Goal: Task Accomplishment & Management: Use online tool/utility

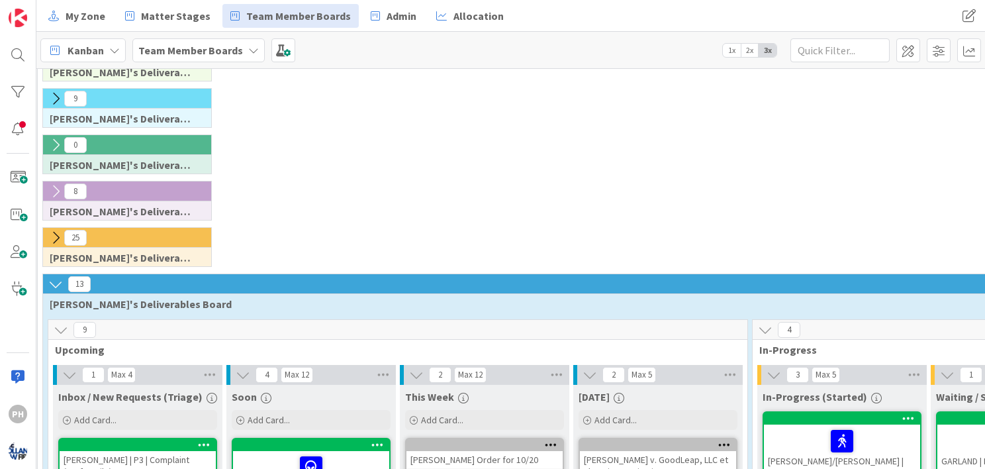
scroll to position [42, 68]
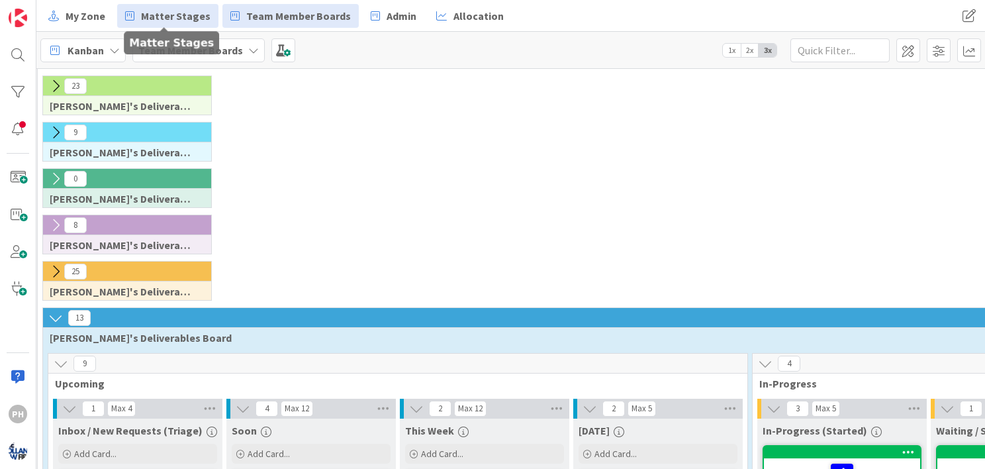
click at [193, 17] on span "Matter Stages" at bounding box center [176, 16] width 70 height 16
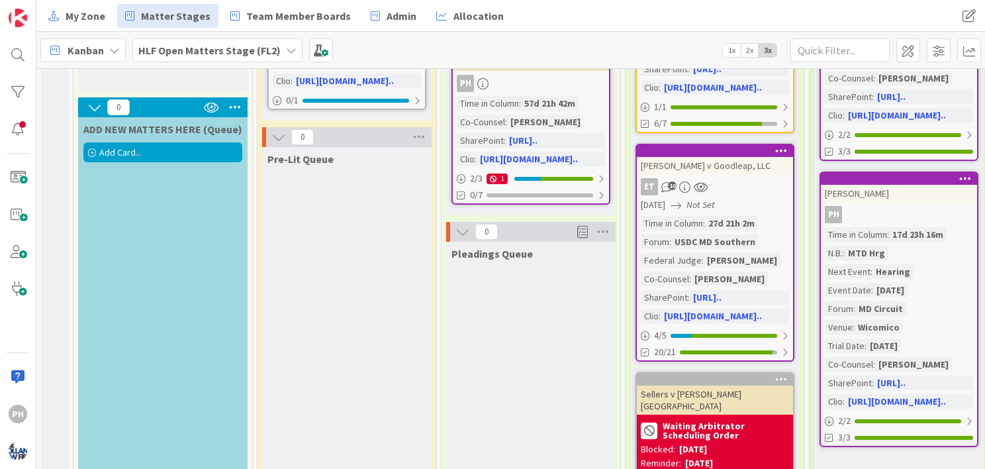
scroll to position [240, 0]
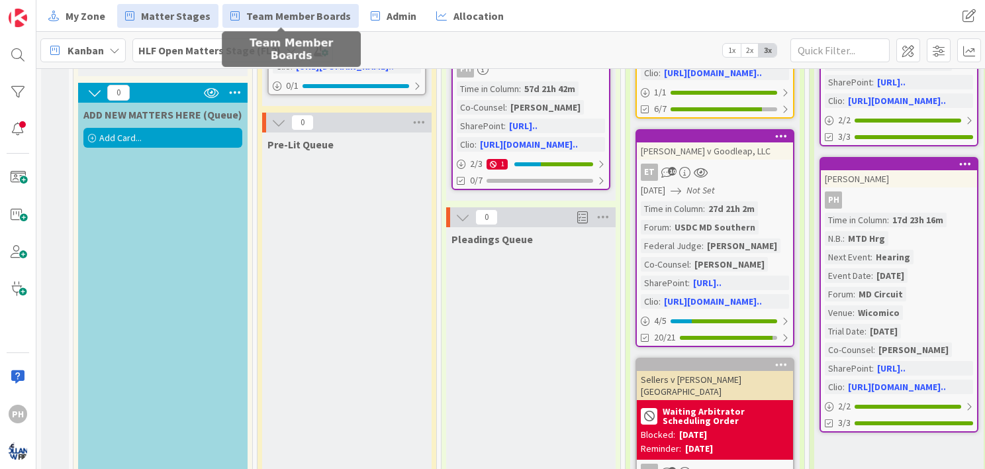
click at [269, 11] on span "Team Member Boards" at bounding box center [298, 16] width 105 height 16
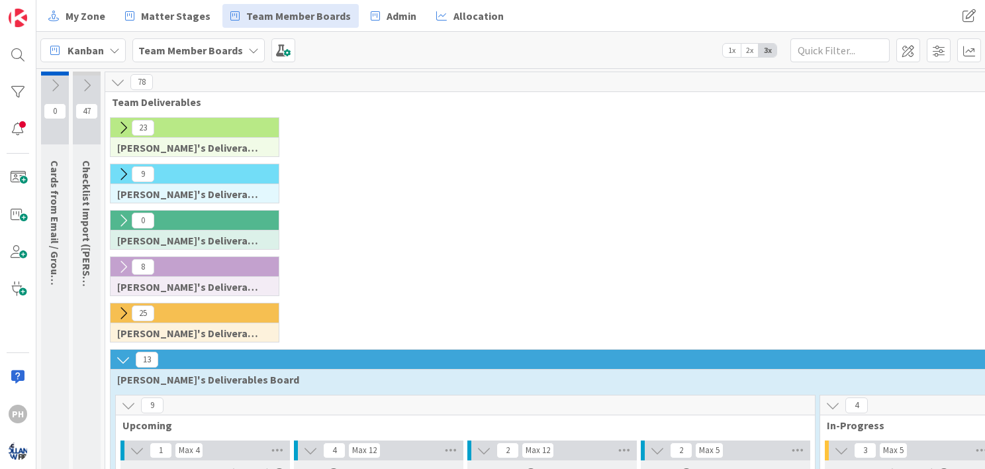
click at [122, 122] on icon at bounding box center [123, 127] width 15 height 15
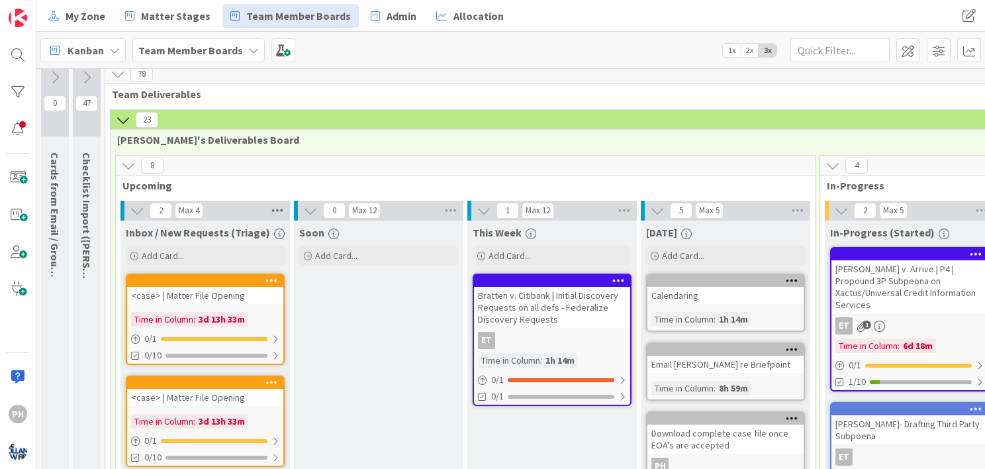
scroll to position [3, 0]
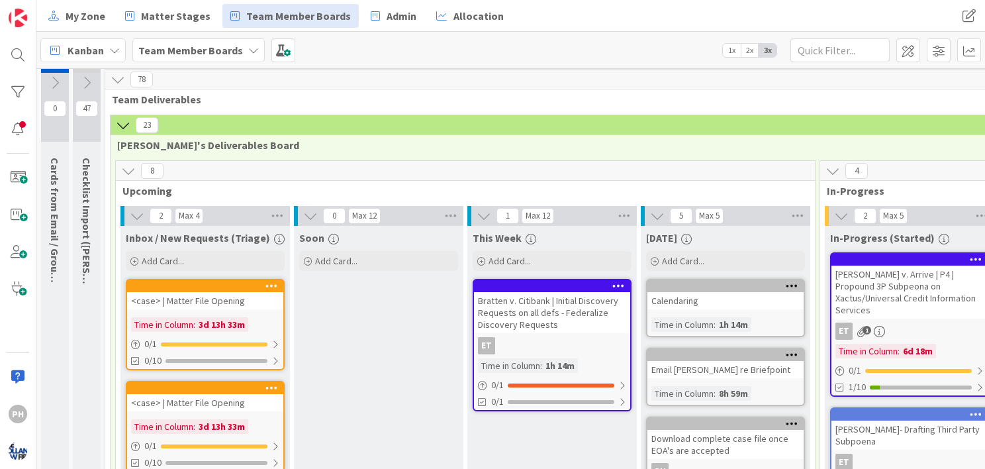
click at [85, 85] on icon at bounding box center [86, 82] width 15 height 15
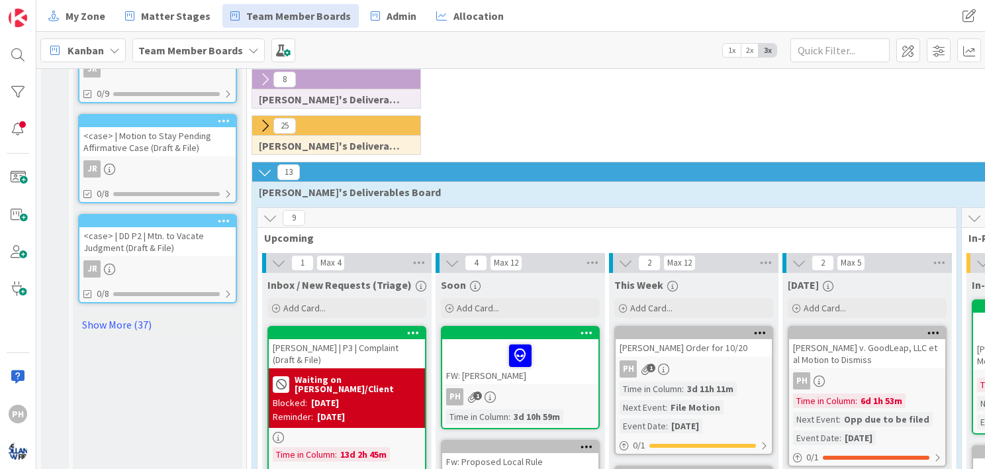
scroll to position [797, 0]
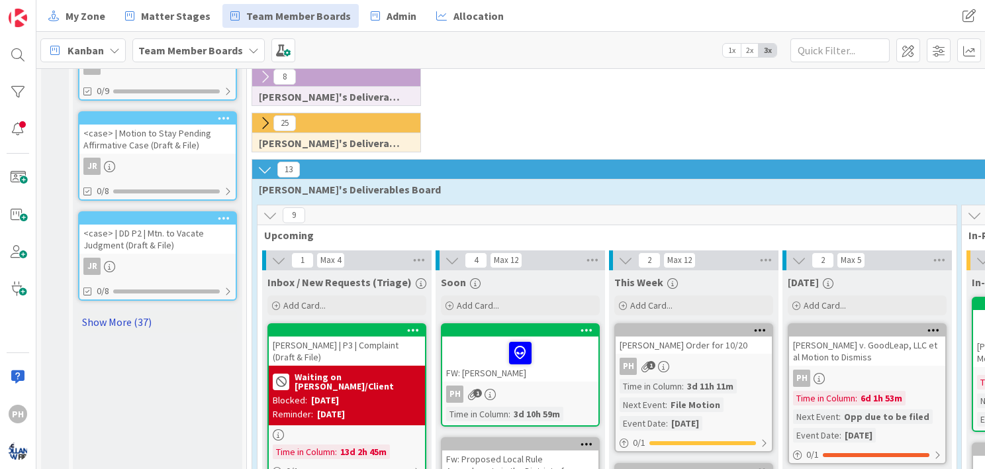
click at [120, 311] on link "Show More (37)" at bounding box center [157, 321] width 159 height 21
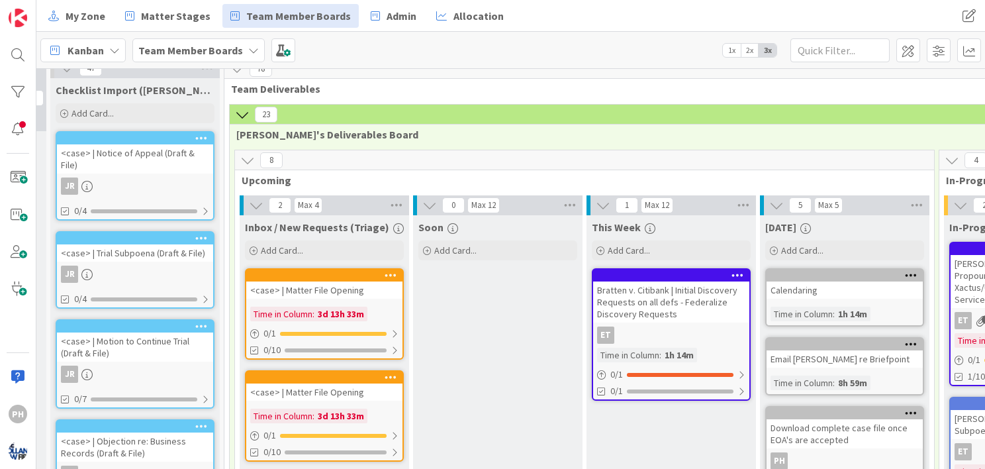
scroll to position [0, 23]
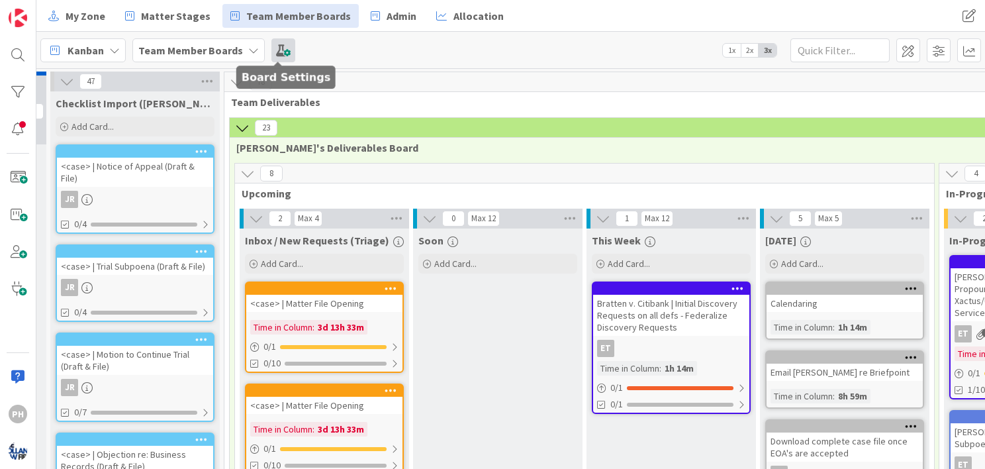
click at [278, 42] on span at bounding box center [283, 50] width 24 height 24
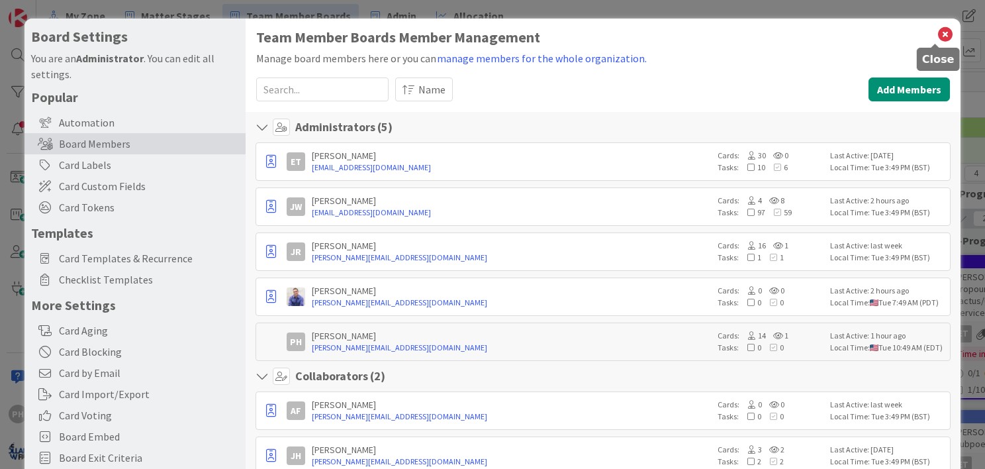
click at [937, 33] on icon at bounding box center [945, 34] width 17 height 19
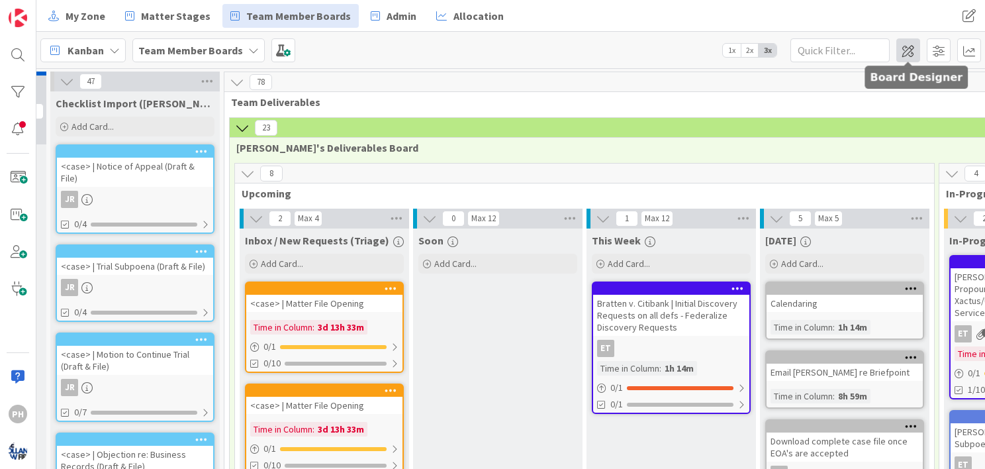
click at [908, 46] on span at bounding box center [908, 50] width 24 height 24
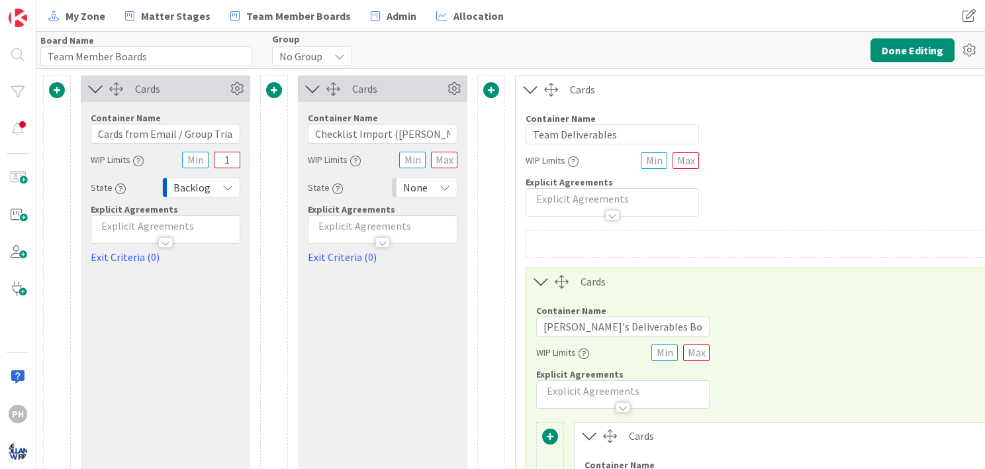
type input "Team Member Boards"
click at [453, 87] on icon at bounding box center [454, 89] width 20 height 20
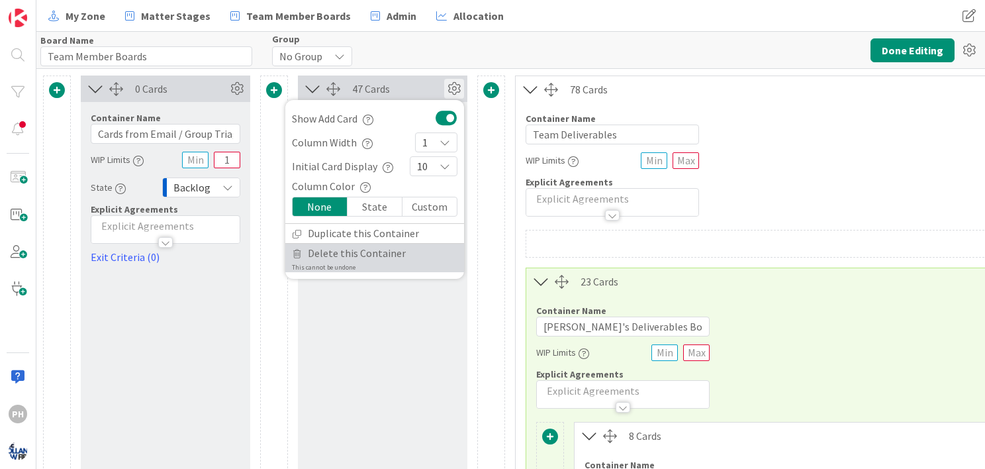
click at [355, 257] on span "Delete this Container" at bounding box center [357, 253] width 98 height 19
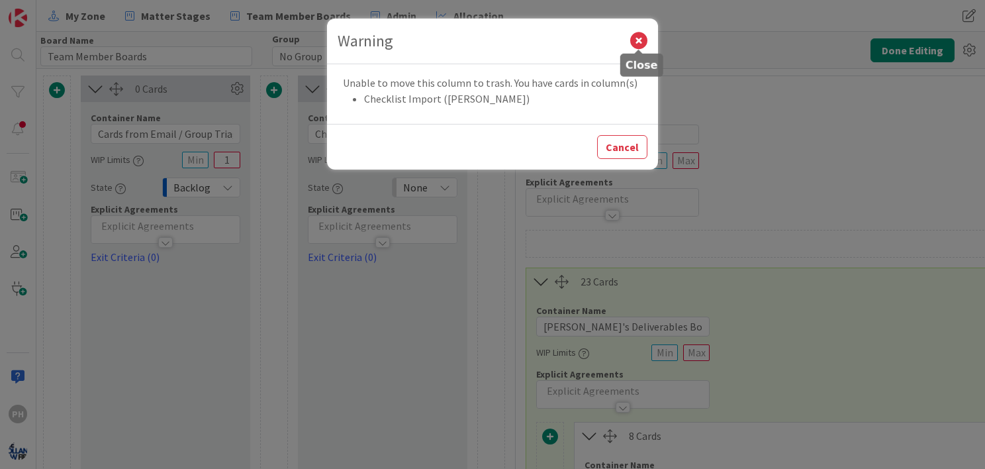
click at [637, 38] on icon at bounding box center [638, 40] width 17 height 17
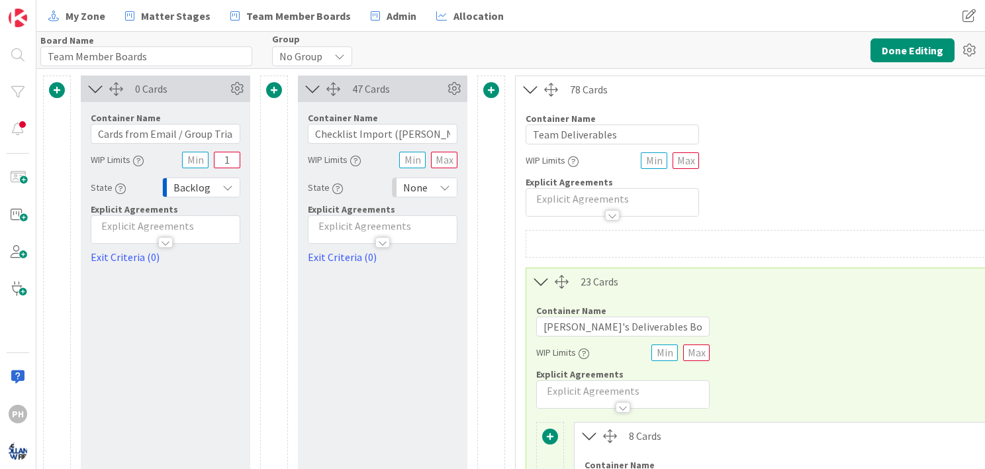
scroll to position [0, 5]
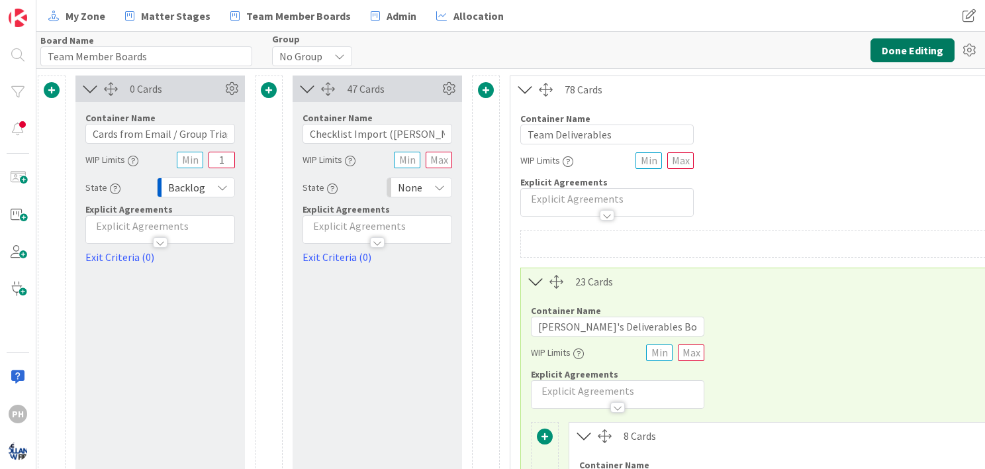
click at [895, 46] on button "Done Editing" at bounding box center [913, 50] width 84 height 24
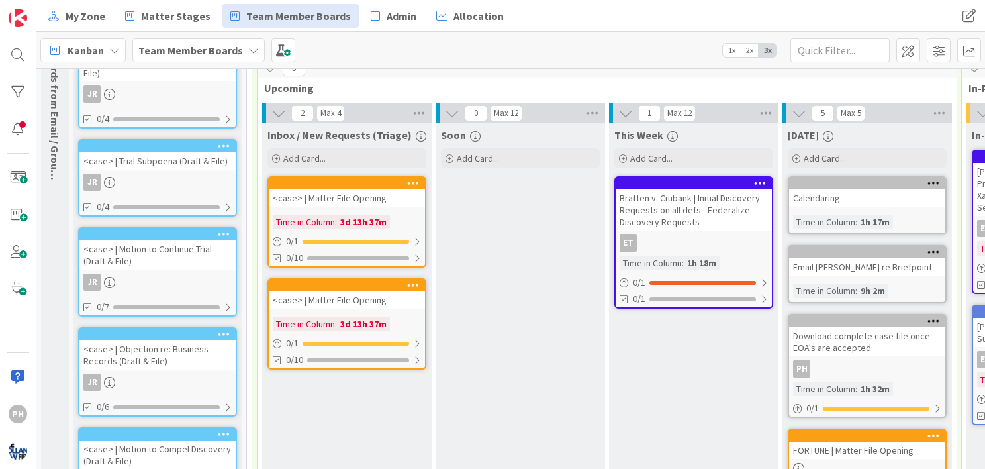
scroll to position [106, 0]
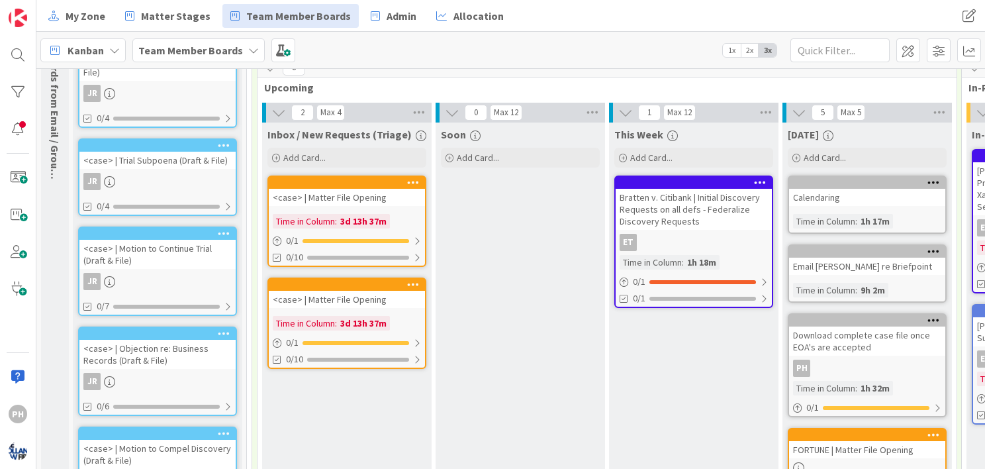
click at [379, 201] on div "<case> | Matter File Opening" at bounding box center [347, 197] width 156 height 17
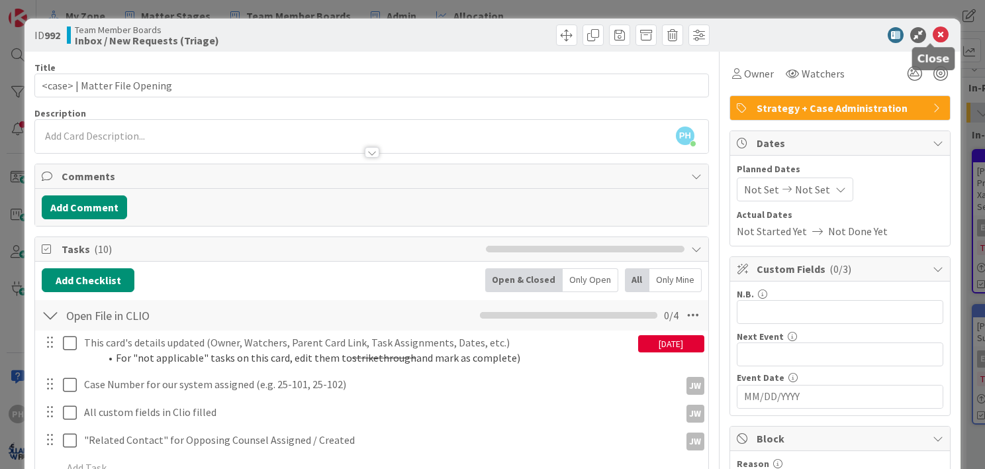
click at [933, 29] on icon at bounding box center [941, 35] width 16 height 16
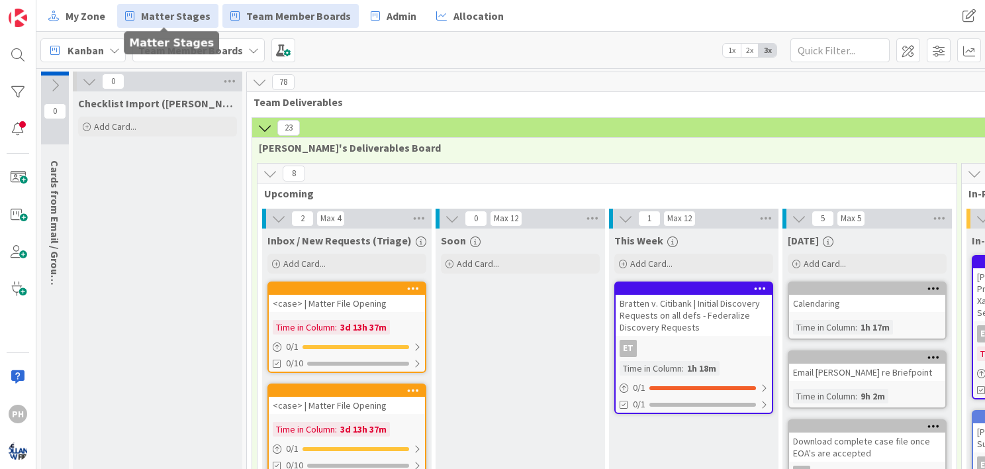
click at [161, 16] on span "Matter Stages" at bounding box center [176, 16] width 70 height 16
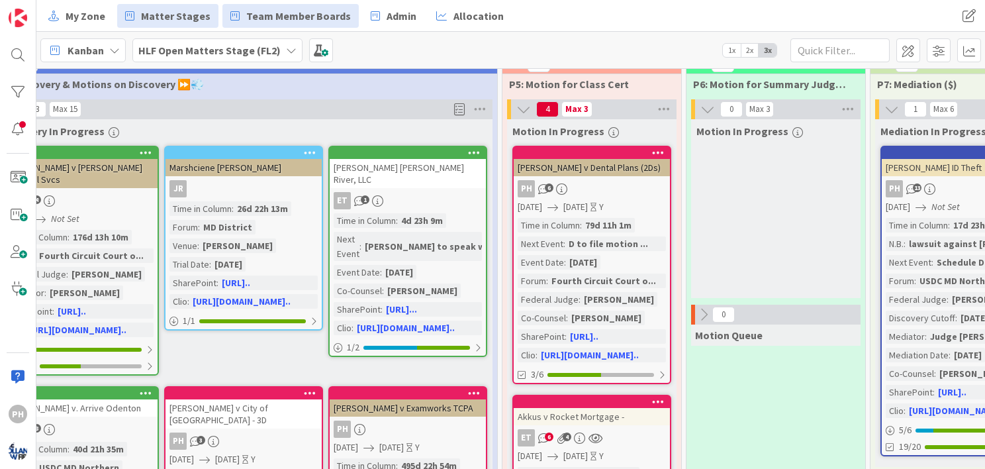
scroll to position [18, 990]
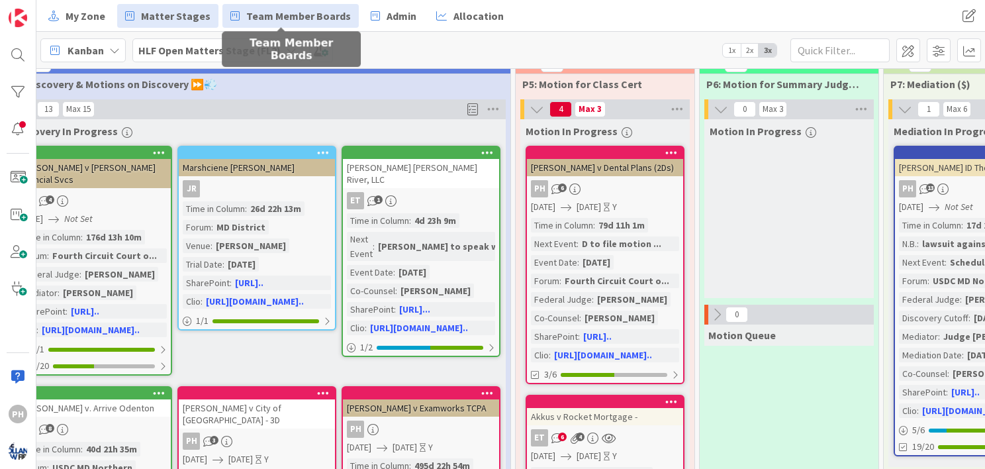
click at [256, 9] on span "Team Member Boards" at bounding box center [298, 16] width 105 height 16
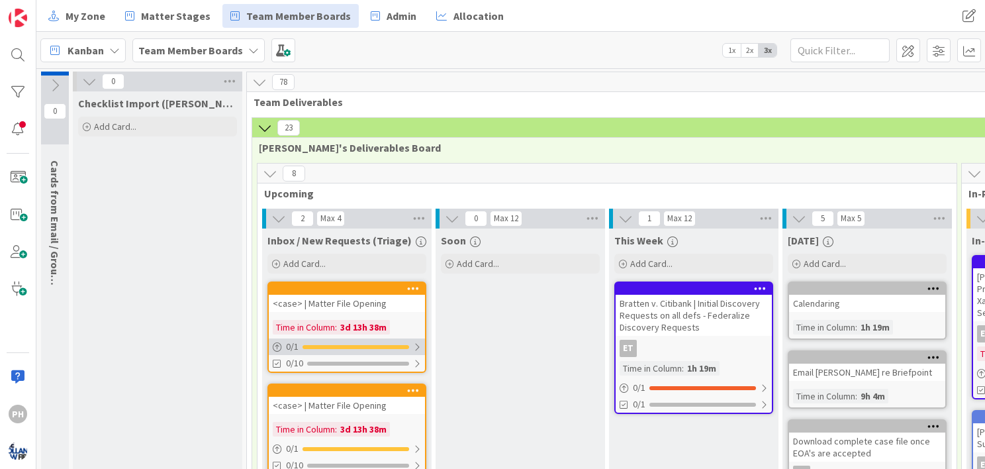
click at [418, 343] on div at bounding box center [417, 347] width 8 height 11
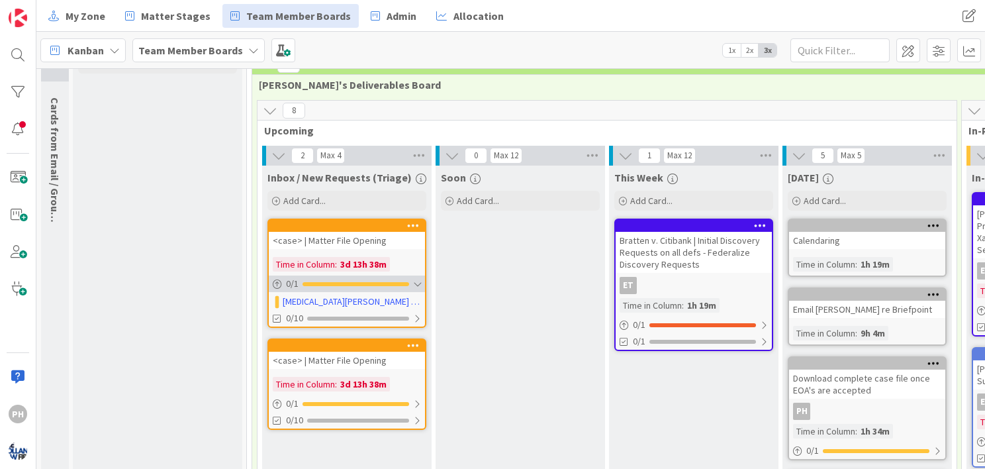
scroll to position [66, 0]
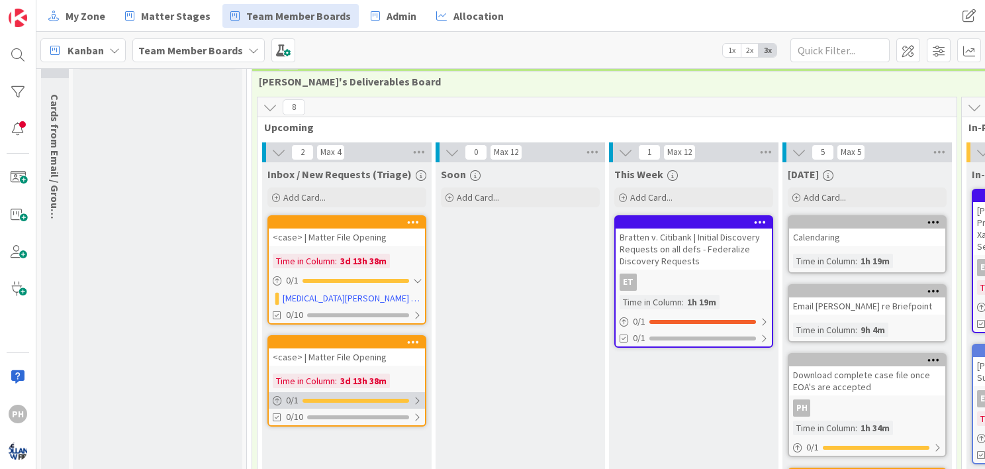
click at [414, 395] on div at bounding box center [417, 400] width 8 height 11
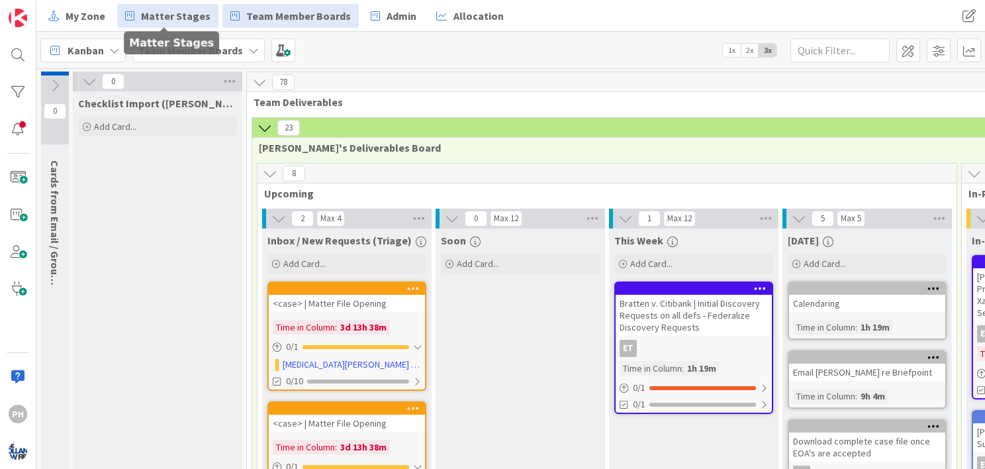
click at [171, 12] on span "Matter Stages" at bounding box center [176, 16] width 70 height 16
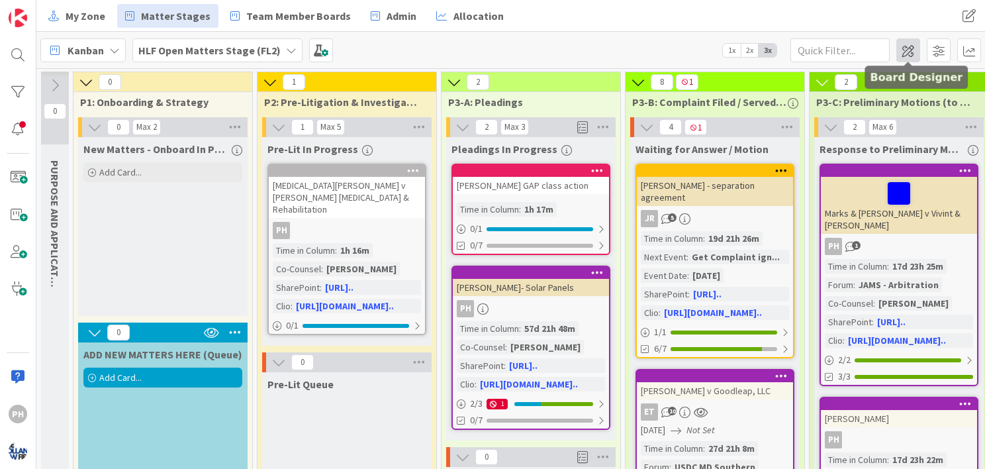
click at [908, 50] on span at bounding box center [908, 50] width 24 height 24
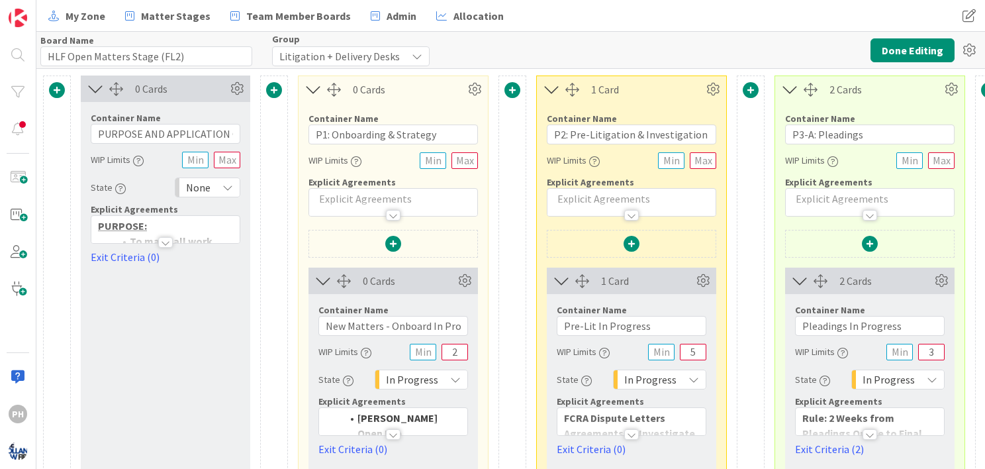
scroll to position [246, 0]
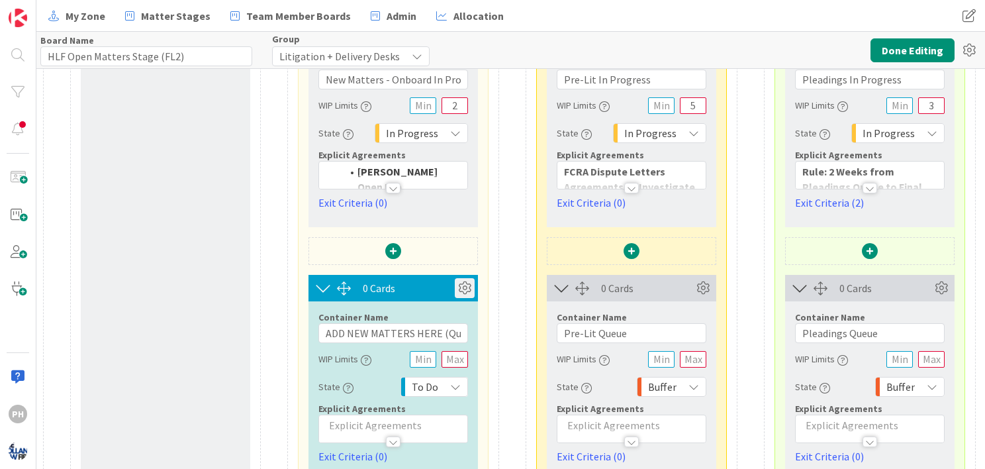
click at [463, 283] on icon at bounding box center [465, 288] width 20 height 20
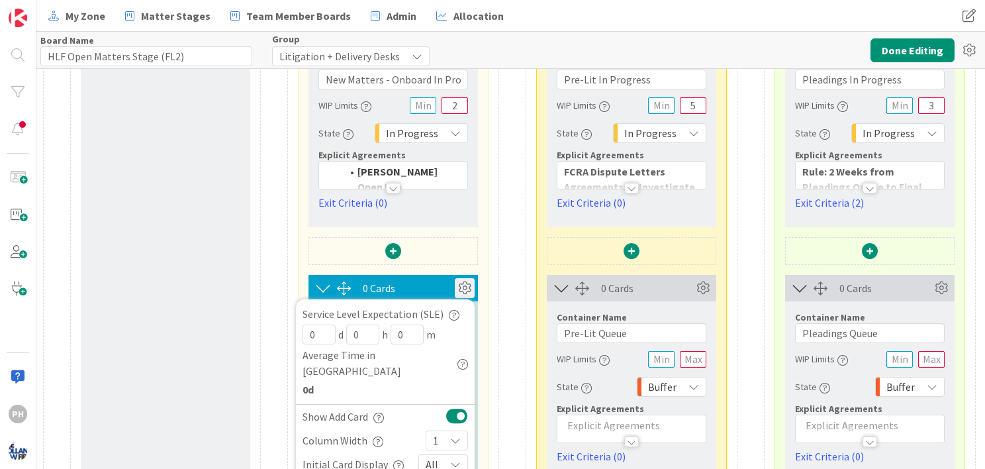
scroll to position [347, 0]
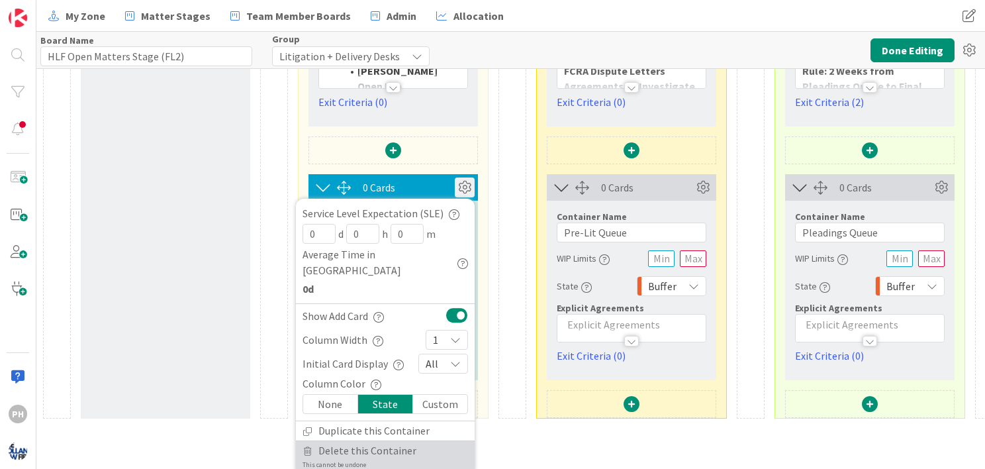
click at [323, 441] on span "Delete this Container" at bounding box center [367, 450] width 98 height 19
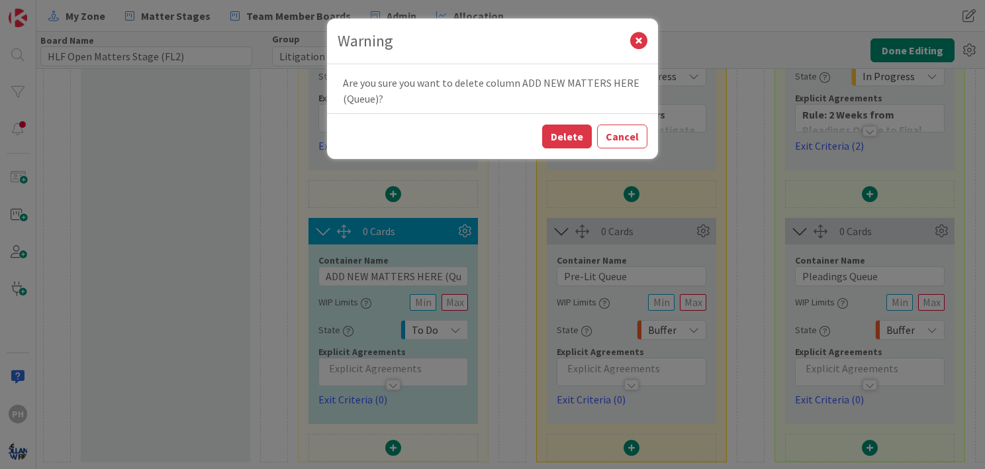
scroll to position [312, 0]
click at [561, 135] on button "Delete" at bounding box center [567, 136] width 50 height 24
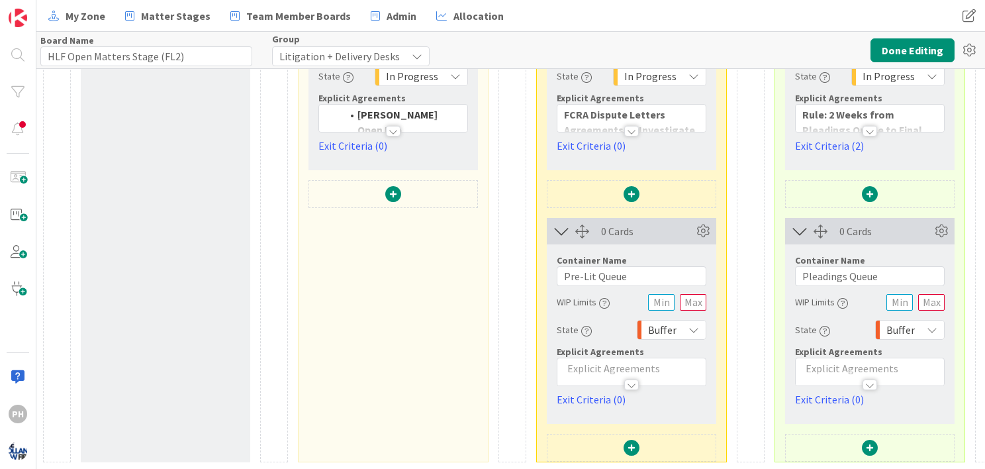
scroll to position [0, 0]
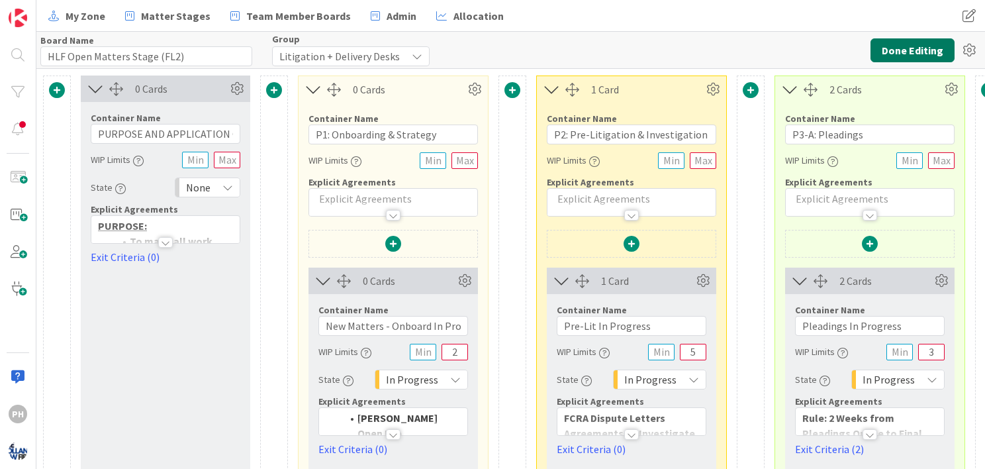
click at [890, 45] on button "Done Editing" at bounding box center [913, 50] width 84 height 24
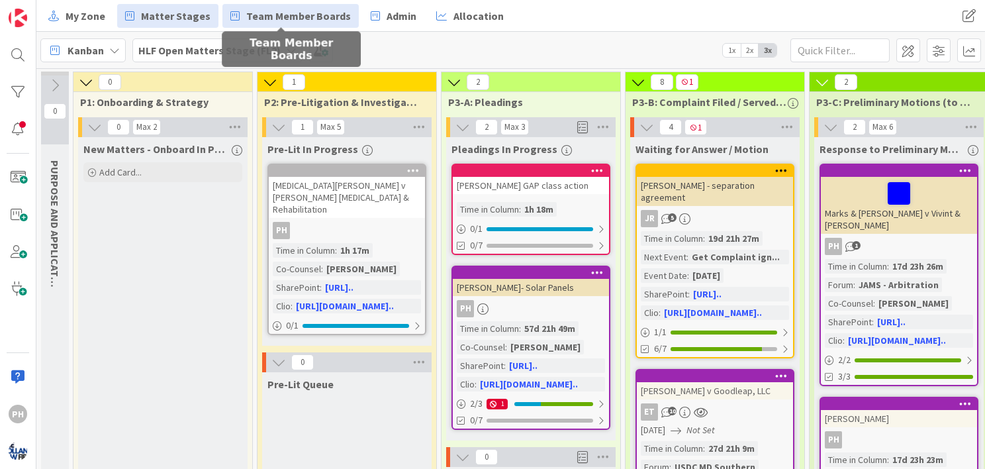
click at [290, 10] on span "Team Member Boards" at bounding box center [298, 16] width 105 height 16
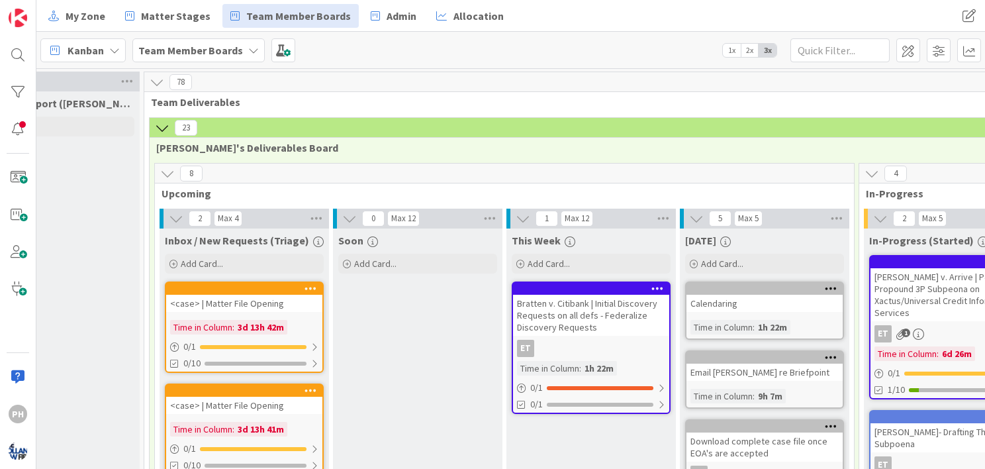
scroll to position [0, 102]
click at [164, 120] on icon at bounding box center [163, 127] width 15 height 15
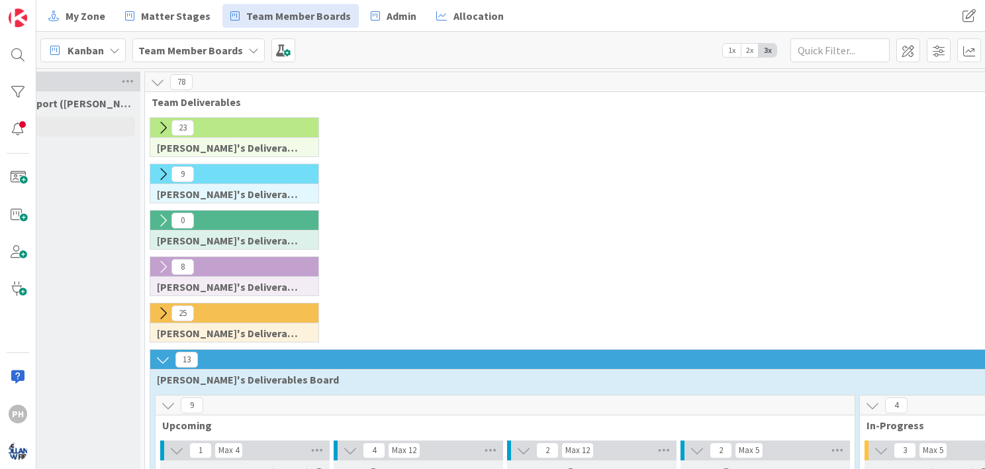
click at [161, 172] on icon at bounding box center [163, 174] width 15 height 15
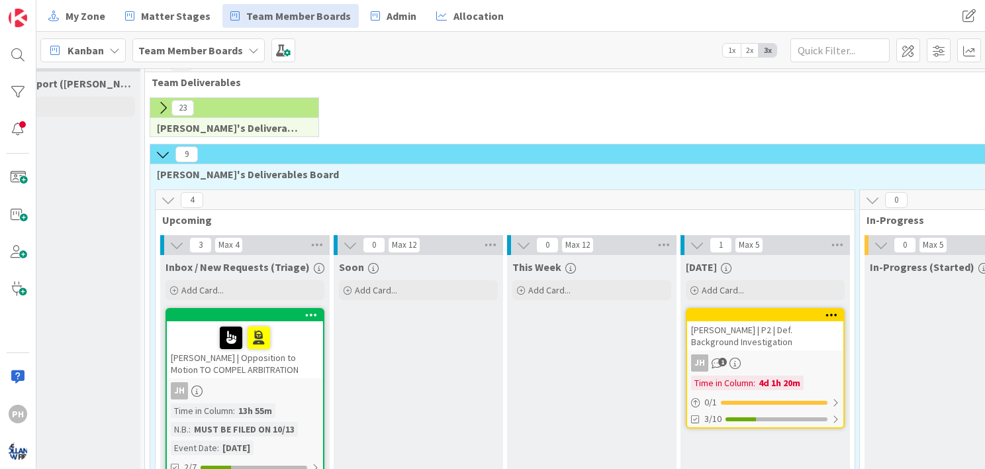
scroll to position [18, 102]
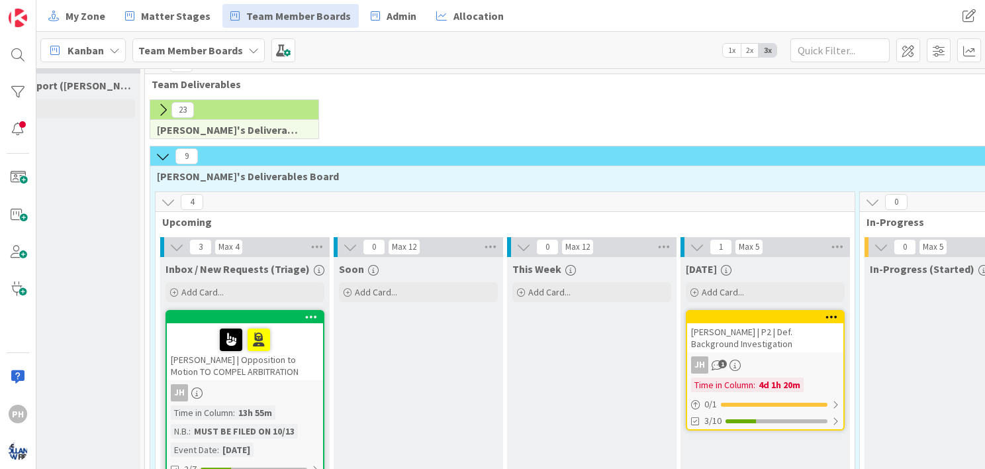
click at [160, 155] on icon at bounding box center [163, 156] width 15 height 15
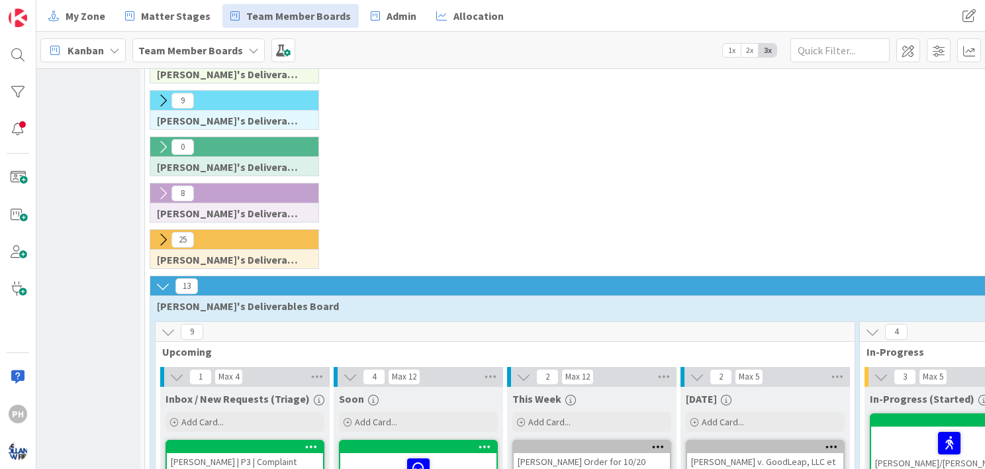
scroll to position [0, 102]
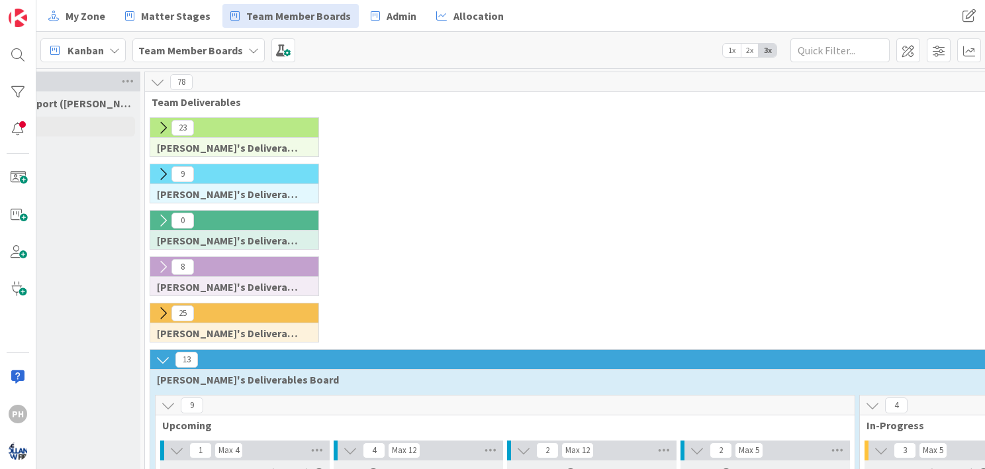
click at [161, 174] on icon at bounding box center [163, 174] width 15 height 15
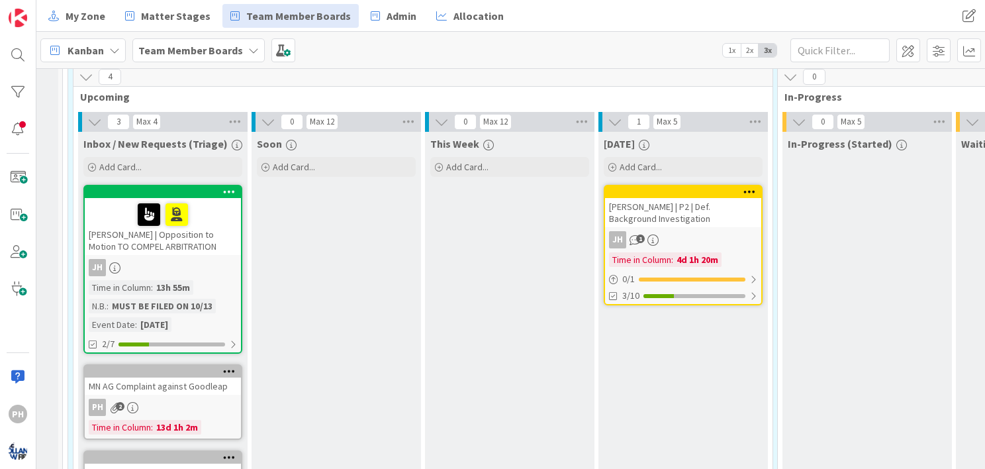
scroll to position [144, 184]
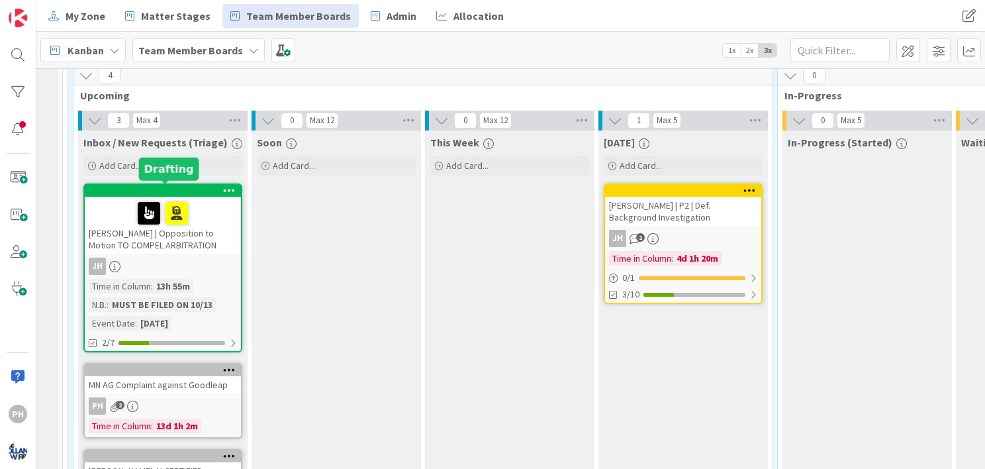
click at [197, 190] on div at bounding box center [166, 190] width 150 height 9
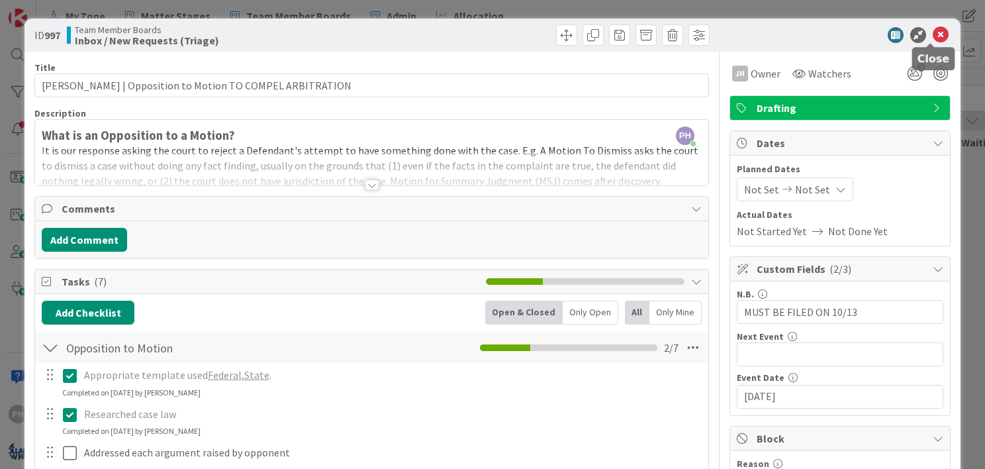
click at [933, 30] on icon at bounding box center [941, 35] width 16 height 16
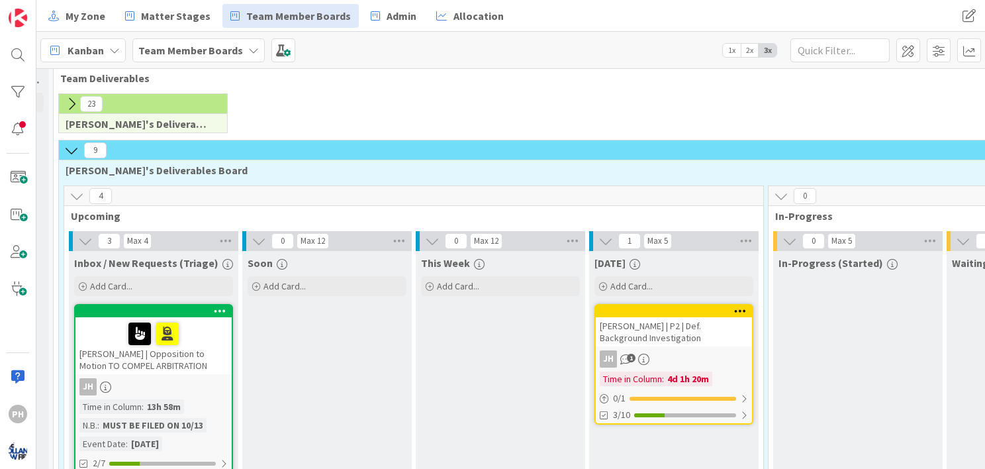
scroll to position [0, 193]
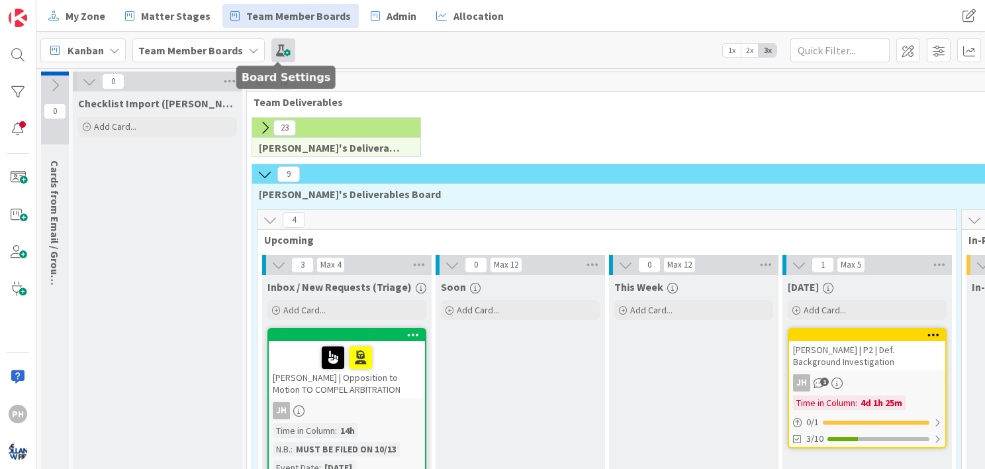
click at [277, 50] on span at bounding box center [283, 50] width 24 height 24
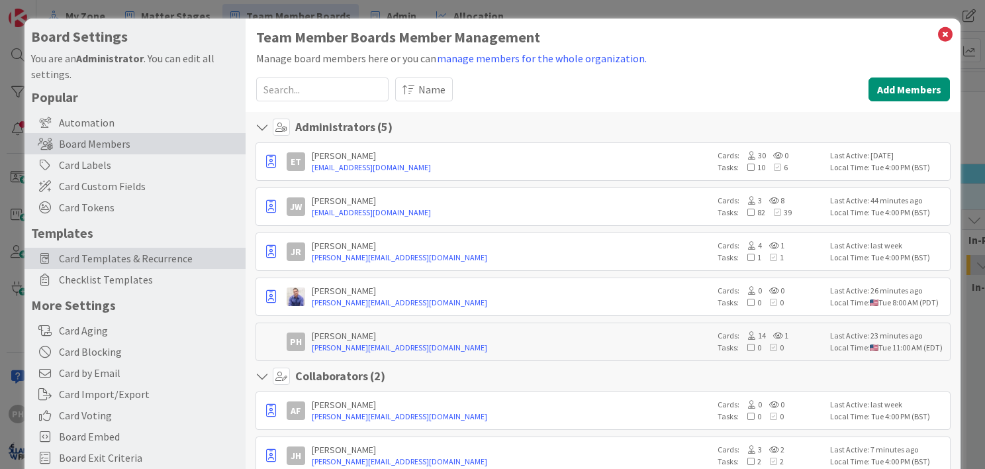
click at [87, 255] on span "Card Templates & Recurrence" at bounding box center [149, 258] width 180 height 16
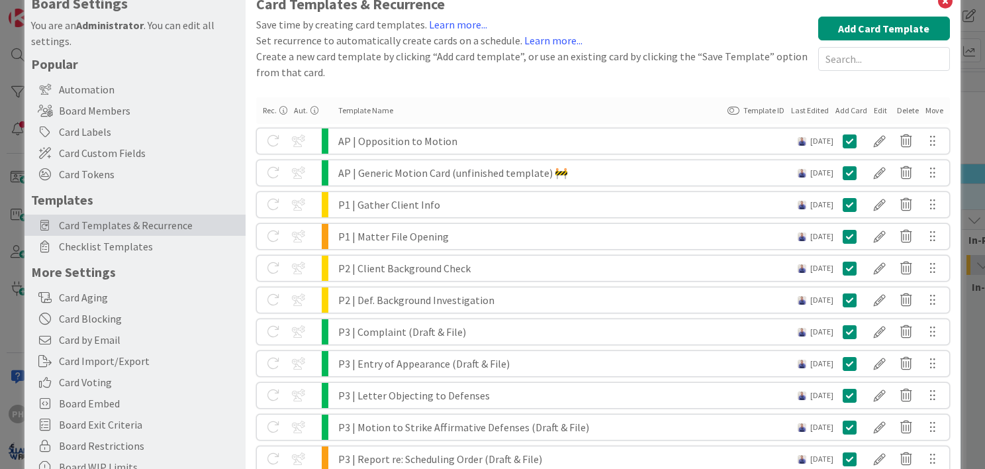
scroll to position [34, 0]
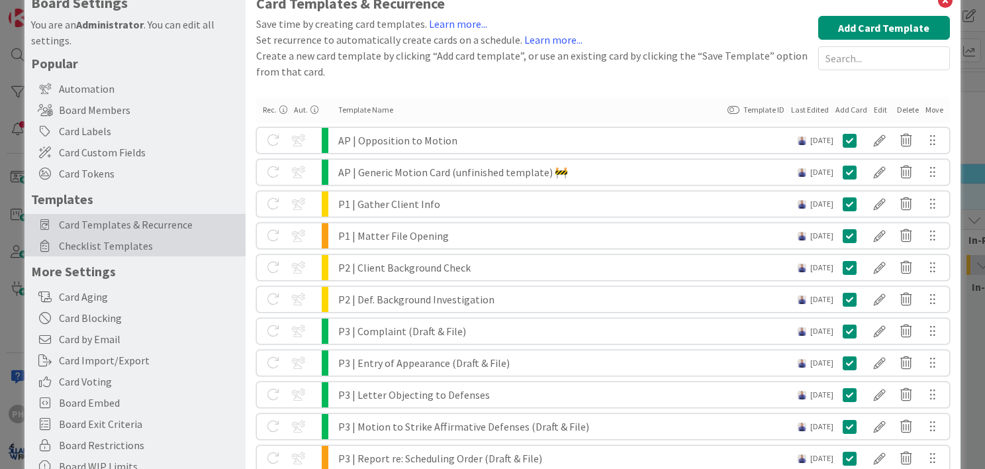
click at [154, 246] on span "Checklist Templates" at bounding box center [149, 246] width 180 height 16
click at [91, 245] on span "Checklist Templates" at bounding box center [149, 246] width 180 height 16
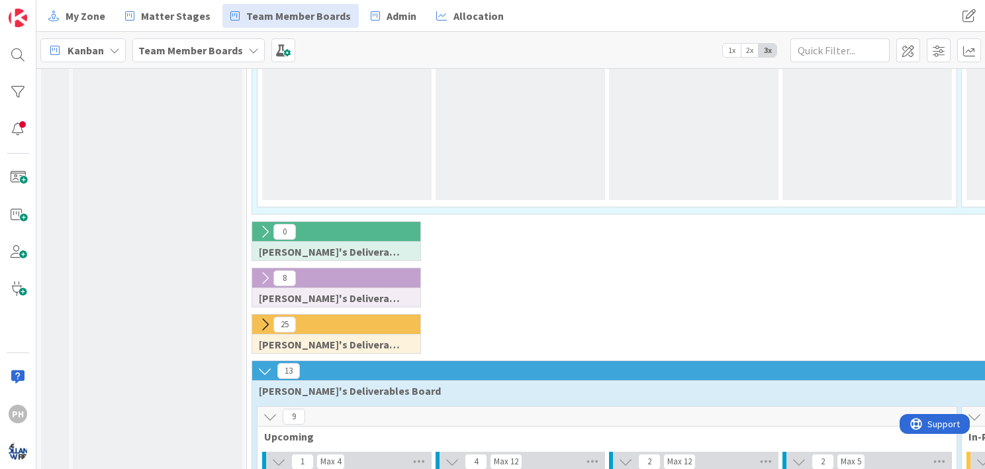
scroll to position [598, 0]
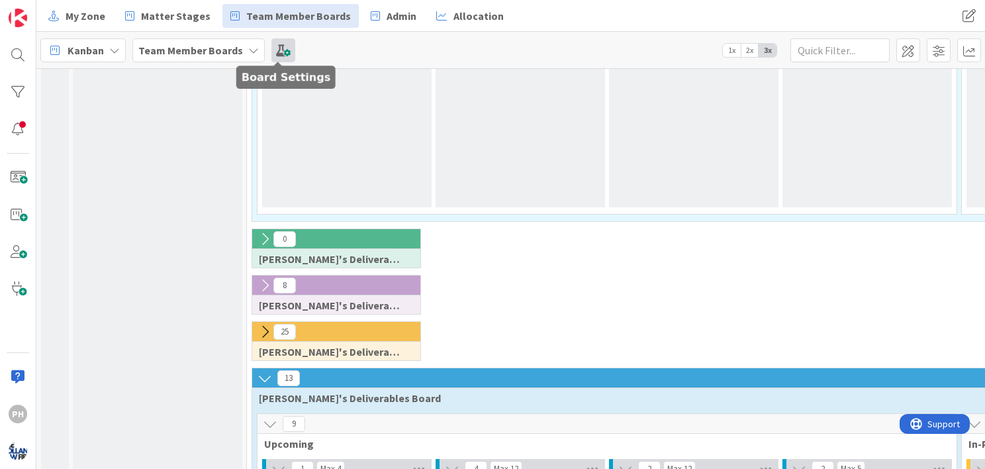
click at [278, 50] on span at bounding box center [283, 50] width 24 height 24
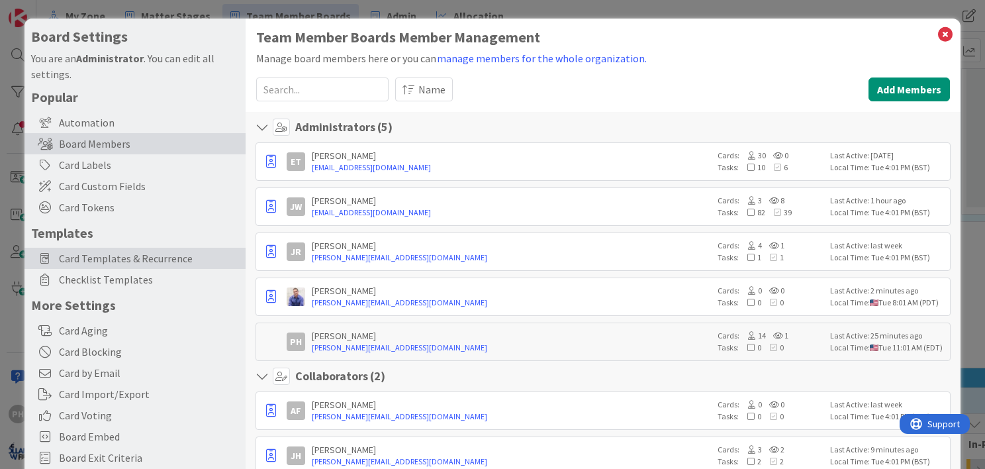
click at [67, 263] on span "Card Templates & Recurrence" at bounding box center [149, 258] width 180 height 16
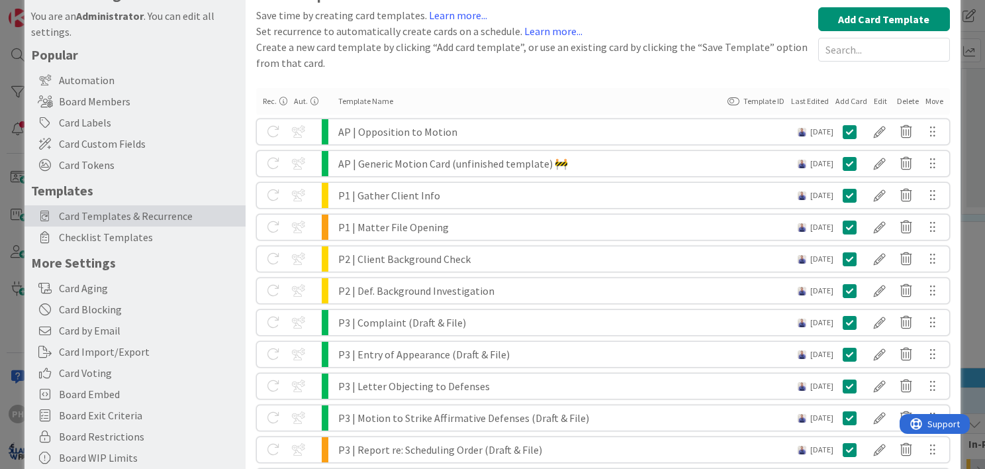
scroll to position [0, 0]
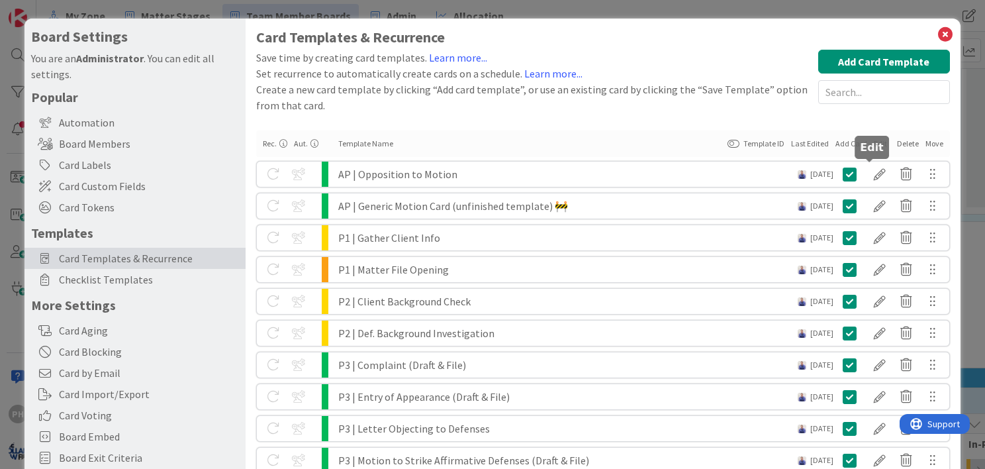
click at [872, 169] on div at bounding box center [880, 174] width 26 height 23
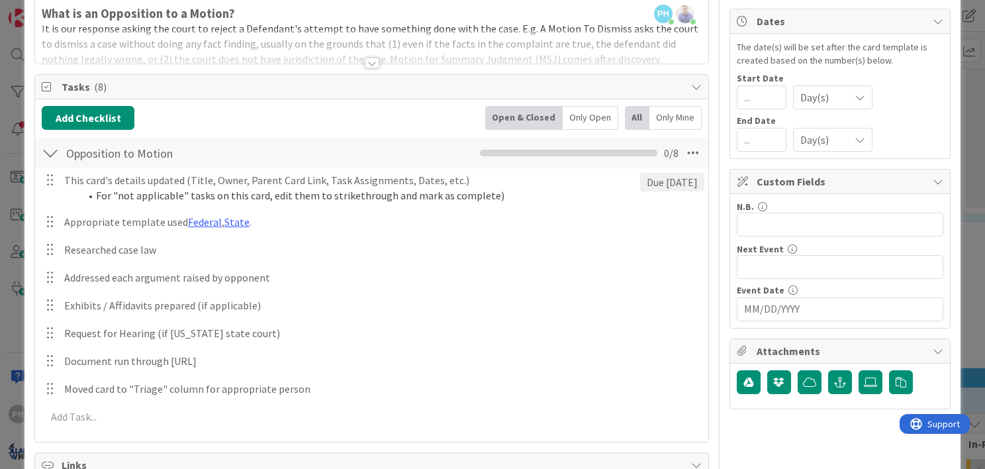
scroll to position [130, 0]
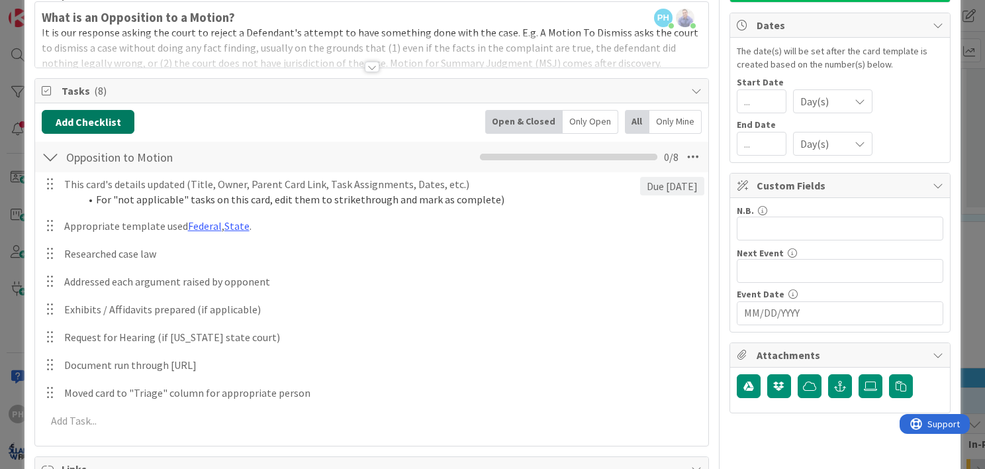
click at [74, 115] on button "Add Checklist" at bounding box center [88, 122] width 93 height 24
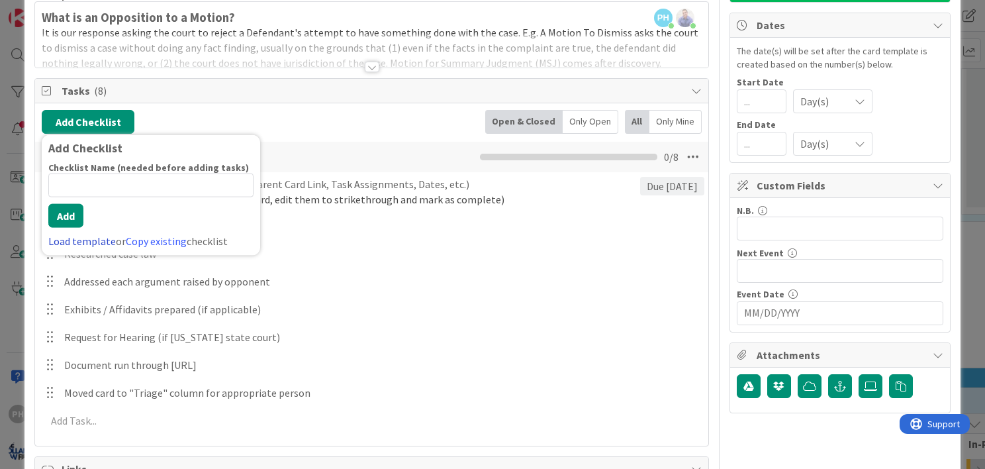
click at [93, 240] on link "Load template" at bounding box center [82, 240] width 68 height 13
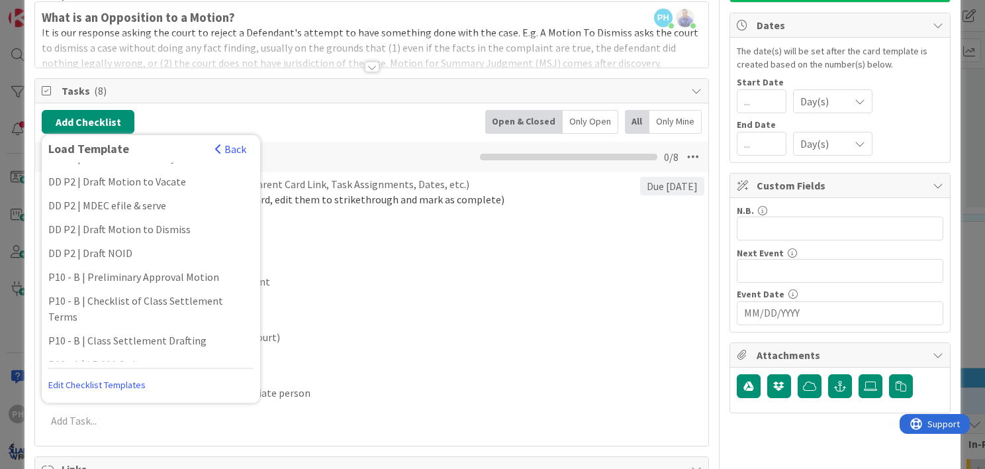
scroll to position [394, 0]
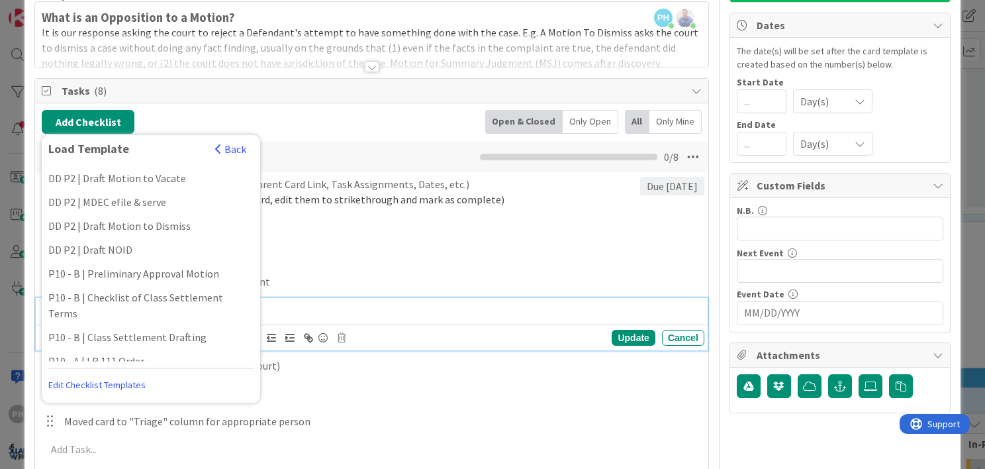
click at [401, 302] on p "Exhibits / Affidavits prepared (if applicable)" at bounding box center [381, 309] width 635 height 15
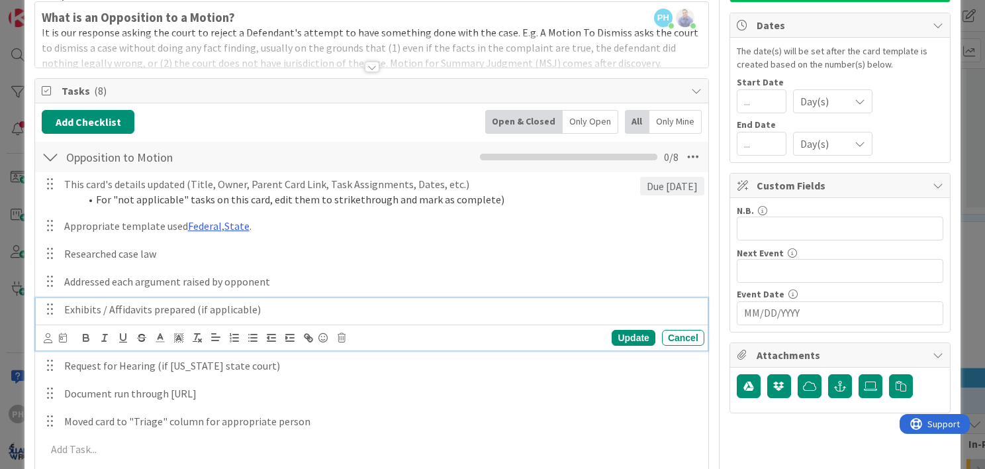
scroll to position [0, 0]
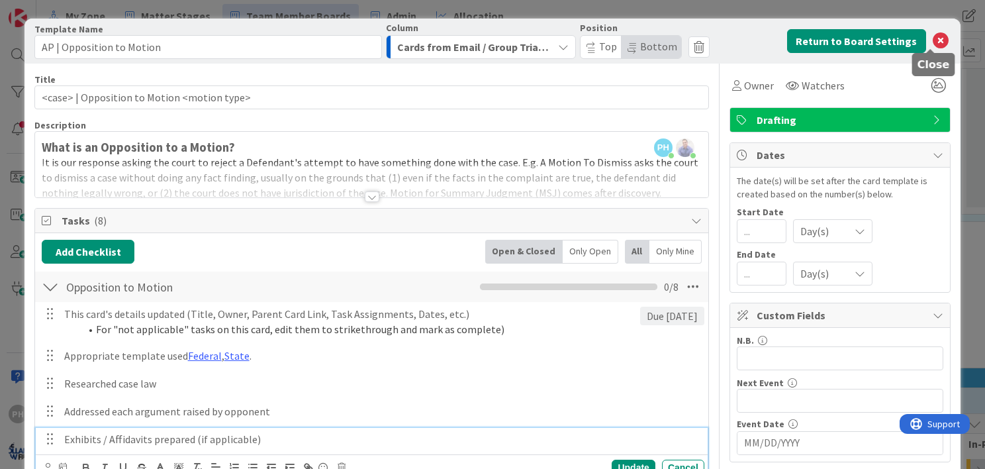
click at [933, 39] on icon at bounding box center [941, 41] width 16 height 16
